Goal: Task Accomplishment & Management: Manage account settings

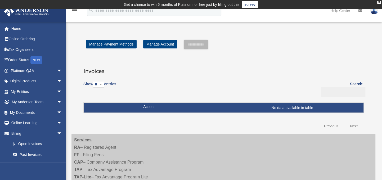
click at [104, 83] on select "** ** ** ***" at bounding box center [98, 84] width 11 height 6
click at [106, 43] on link "Manage Payment Methods" at bounding box center [111, 44] width 51 height 8
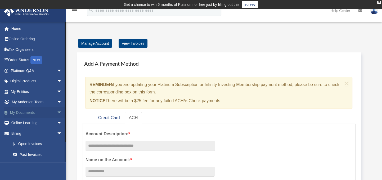
click at [57, 112] on span "arrow_drop_down" at bounding box center [62, 112] width 11 height 11
click at [24, 123] on link "Box" at bounding box center [38, 123] width 63 height 11
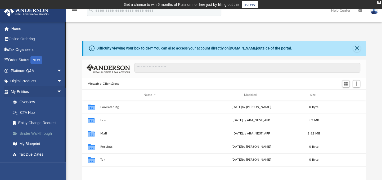
click at [27, 133] on link "Binder Walkthrough" at bounding box center [38, 133] width 63 height 11
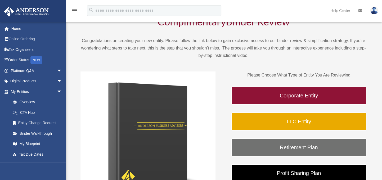
scroll to position [53, 0]
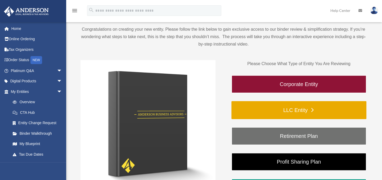
click at [297, 110] on link "LLC Entity" at bounding box center [298, 110] width 135 height 18
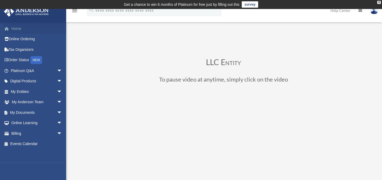
click at [17, 27] on link "Home" at bounding box center [37, 28] width 66 height 11
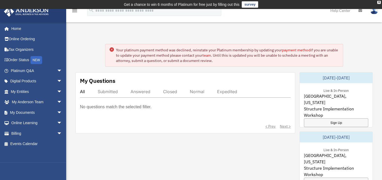
click at [373, 12] on img at bounding box center [374, 11] width 8 height 8
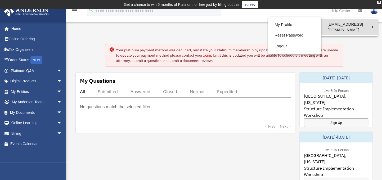
click at [356, 25] on link "[EMAIL_ADDRESS][DOMAIN_NAME]" at bounding box center [349, 27] width 57 height 16
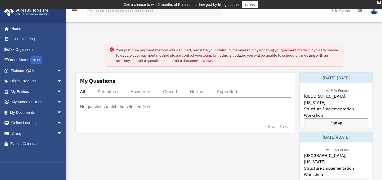
click at [370, 17] on link at bounding box center [374, 10] width 16 height 23
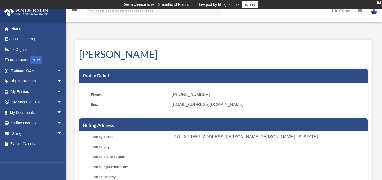
click at [372, 11] on img at bounding box center [374, 11] width 8 height 8
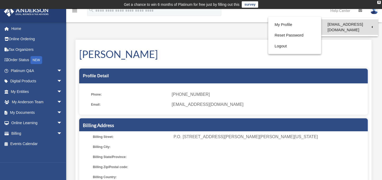
click at [367, 24] on link "[EMAIL_ADDRESS][DOMAIN_NAME]" at bounding box center [349, 27] width 57 height 16
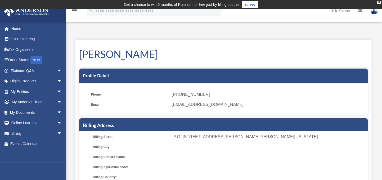
click at [372, 12] on img at bounding box center [374, 11] width 8 height 8
